Goal: Information Seeking & Learning: Learn about a topic

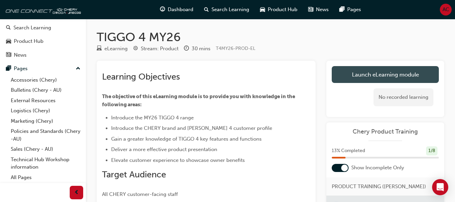
click at [364, 71] on link "Launch eLearning module" at bounding box center [385, 74] width 107 height 17
